Goal: Task Accomplishment & Management: Complete application form

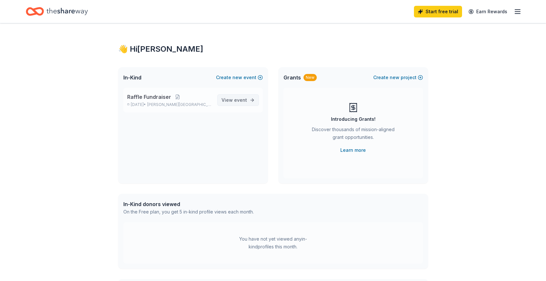
click at [235, 97] on span "View event" at bounding box center [235, 100] width 26 height 8
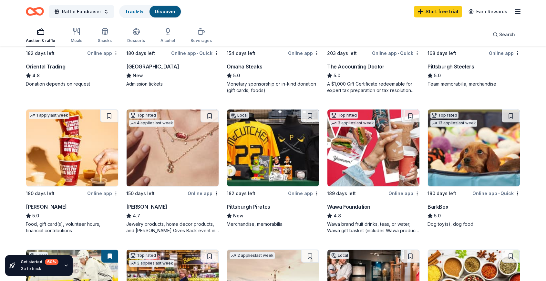
scroll to position [323, 0]
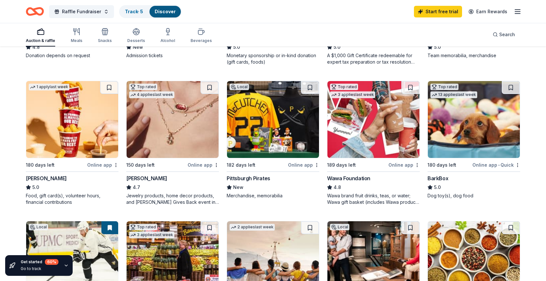
click at [38, 174] on div "[PERSON_NAME]" at bounding box center [46, 178] width 41 height 8
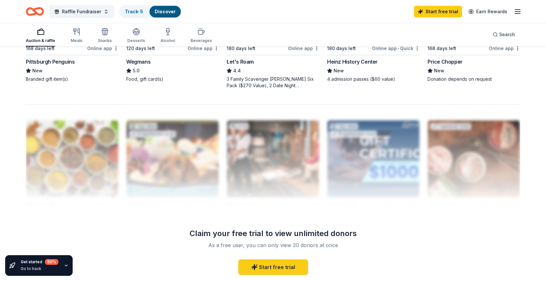
scroll to position [581, 0]
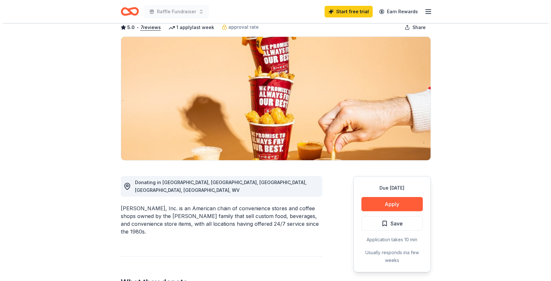
scroll to position [97, 0]
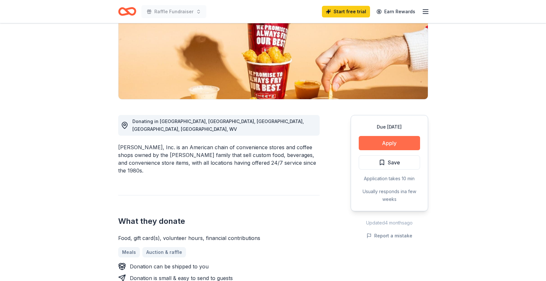
click at [388, 140] on button "Apply" at bounding box center [389, 143] width 61 height 14
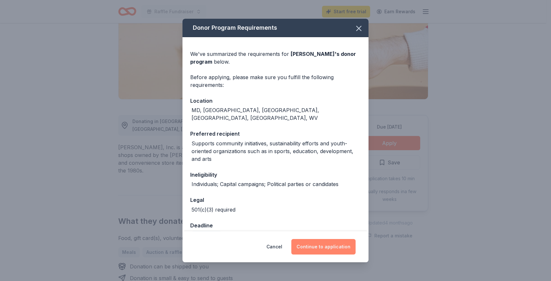
click at [308, 244] on button "Continue to application" at bounding box center [323, 247] width 64 height 16
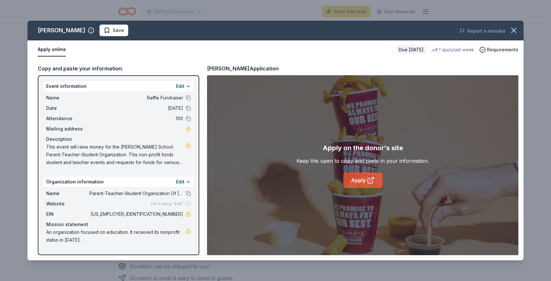
click at [368, 180] on icon at bounding box center [370, 180] width 5 height 5
